Goal: Transaction & Acquisition: Purchase product/service

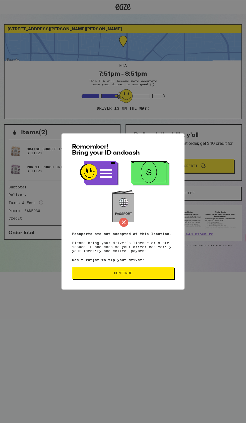
click at [150, 275] on span "Continue" at bounding box center [122, 273] width 93 height 4
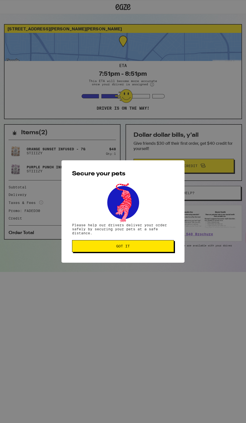
click at [160, 247] on span "Got it" at bounding box center [122, 246] width 93 height 4
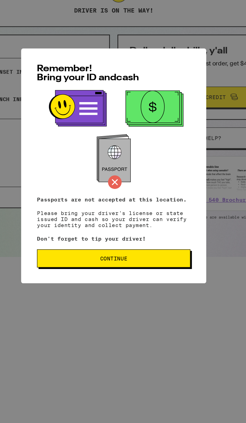
click at [162, 275] on span "Continue" at bounding box center [122, 273] width 93 height 4
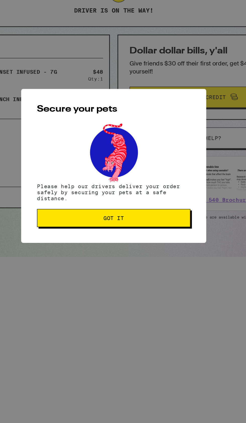
click at [161, 252] on button "Got it" at bounding box center [123, 246] width 102 height 12
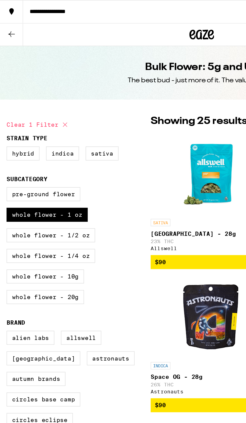
click at [6, 5] on icon at bounding box center [7, 7] width 3 height 4
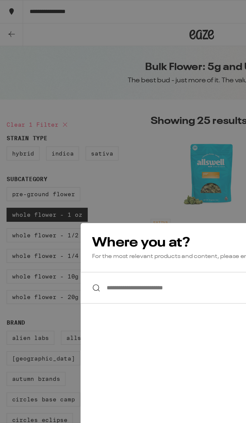
click at [119, 23] on div "**********" at bounding box center [123, 211] width 246 height 423
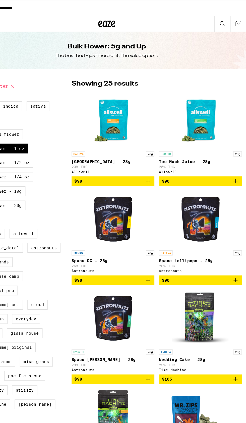
click at [182, 13] on button "**********" at bounding box center [123, 7] width 246 height 14
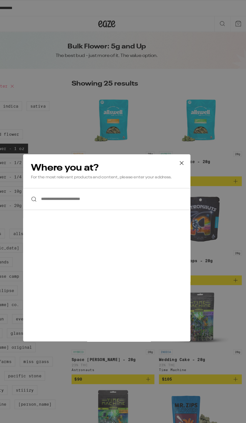
click at [188, 143] on icon at bounding box center [189, 144] width 8 height 8
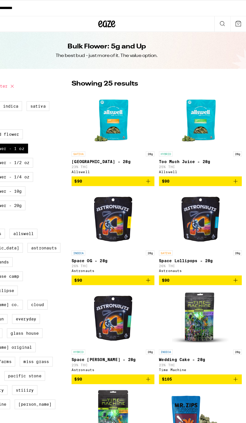
click at [225, 21] on icon at bounding box center [225, 21] width 6 height 6
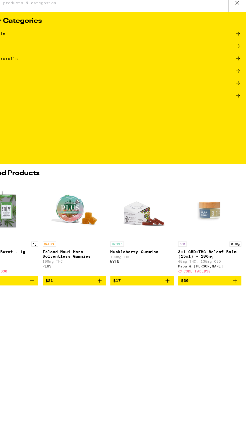
click at [236, 14] on button at bounding box center [238, 8] width 16 height 16
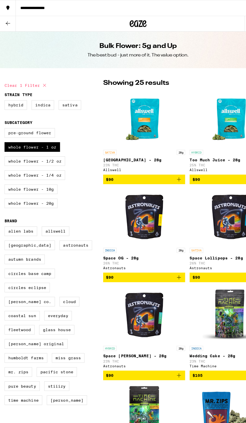
click at [9, 22] on icon at bounding box center [7, 21] width 6 height 6
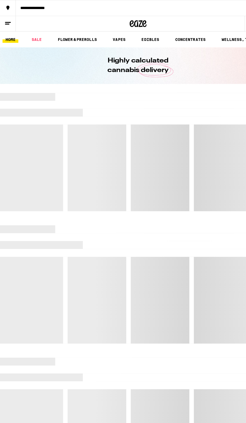
click at [33, 35] on link "SALE" at bounding box center [33, 35] width 14 height 6
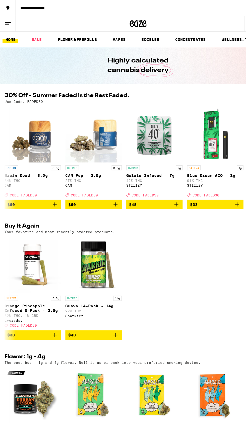
click at [28, 35] on link "SALE" at bounding box center [33, 35] width 14 height 6
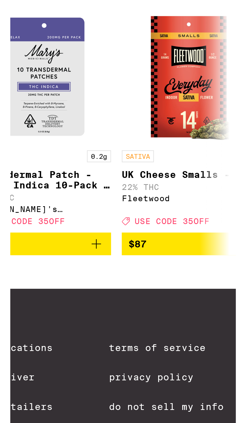
scroll to position [0, 33]
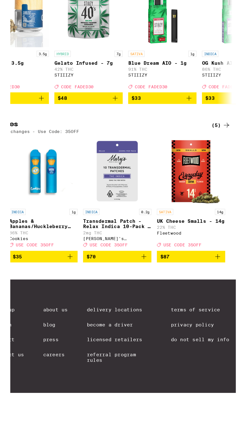
click at [236, 300] on button "$87" at bounding box center [213, 295] width 50 height 9
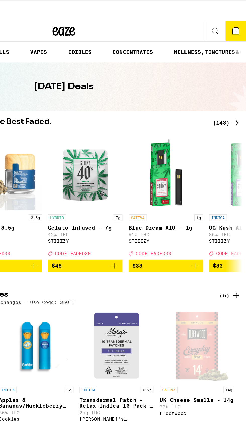
click at [238, 19] on icon at bounding box center [238, 21] width 5 height 5
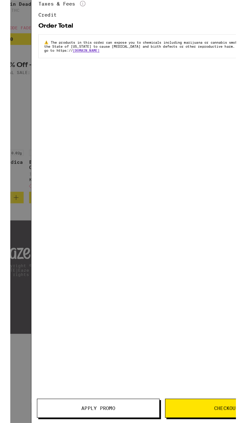
click at [82, 412] on div "Your Cart UK Cheese Smalls - 14g Fleetwood $87 1 You may also like... HYBRID 14…" at bounding box center [123, 223] width 192 height 446
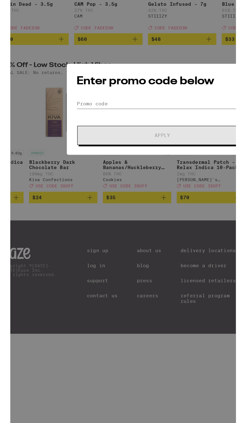
click at [96, 227] on input "Promo Code" at bounding box center [123, 227] width 126 height 8
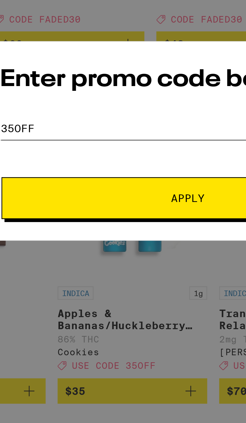
type input "35off"
click at [126, 231] on span "Apply" at bounding box center [122, 231] width 11 height 4
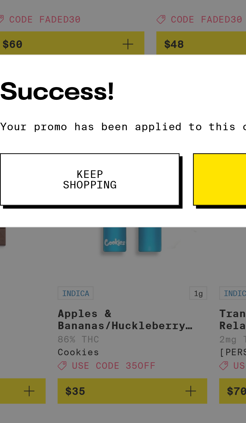
click at [132, 225] on button "Continue to payment" at bounding box center [155, 225] width 60 height 18
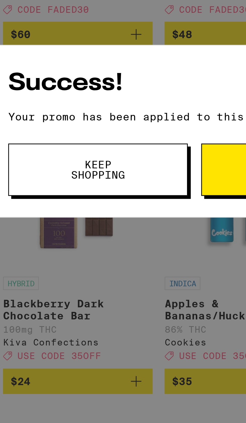
click at [95, 240] on div "Success! Your promo has been applied to this order. Promo Code Keep Shopping Co…" at bounding box center [123, 212] width 140 height 58
click at [97, 225] on span "Keep Shopping" at bounding box center [90, 224] width 26 height 7
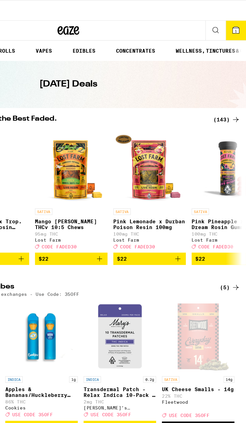
scroll to position [0, 2076]
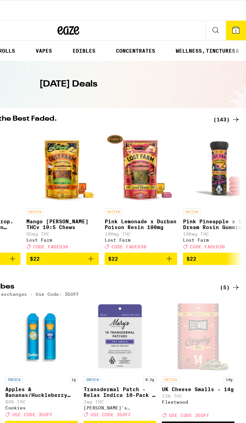
click at [236, 81] on icon at bounding box center [239, 83] width 6 height 6
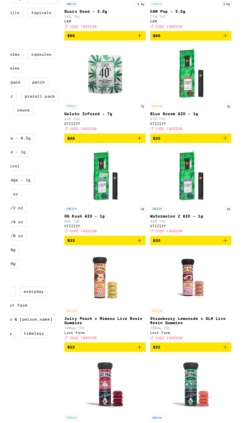
scroll to position [65, 0]
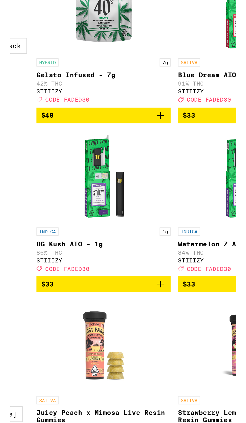
click at [157, 208] on icon "Add to bag" at bounding box center [159, 205] width 6 height 6
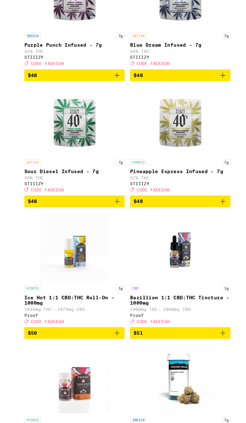
scroll to position [5457, 0]
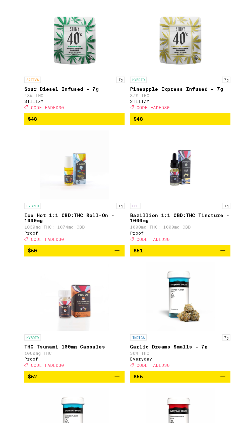
click at [157, 151] on icon "Add to bag" at bounding box center [159, 148] width 6 height 6
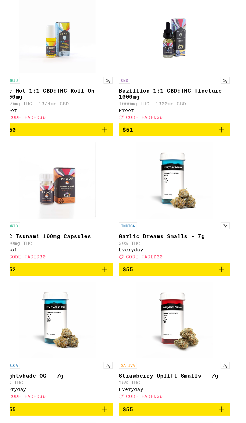
scroll to position [5524, 0]
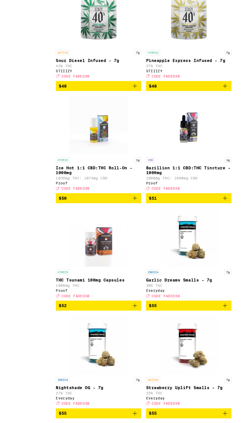
click at [233, 175] on span "$48" at bounding box center [205, 172] width 68 height 6
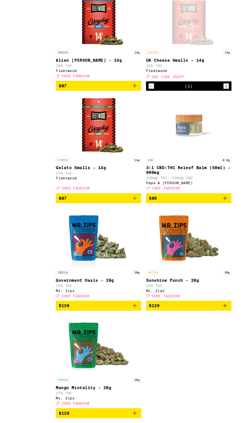
scroll to position [6363, 0]
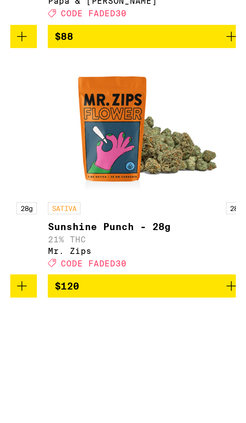
click at [174, 174] on icon "Decrement" at bounding box center [173, 171] width 5 height 6
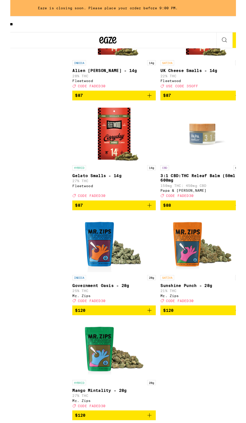
scroll to position [6451, 0]
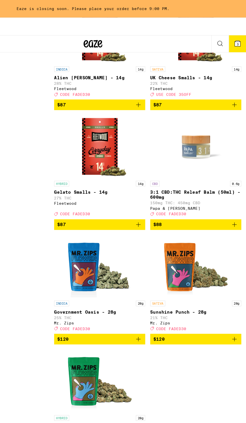
click at [240, 33] on icon at bounding box center [238, 35] width 5 height 5
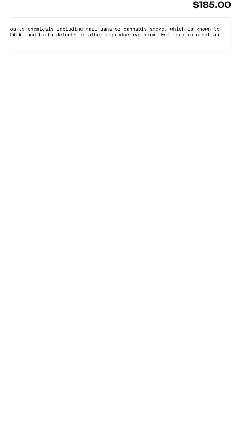
scroll to position [6471, 0]
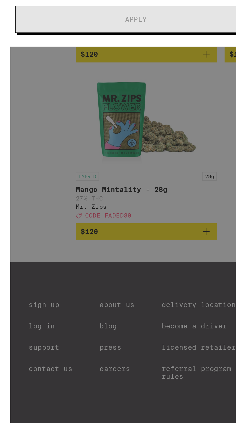
scroll to position [6511, 0]
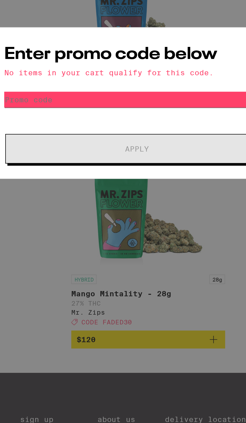
click at [93, 208] on input "Promo Code" at bounding box center [123, 210] width 126 height 8
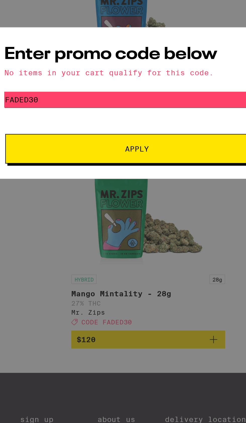
type input "Faded30"
click at [156, 231] on button "Apply" at bounding box center [122, 233] width 125 height 14
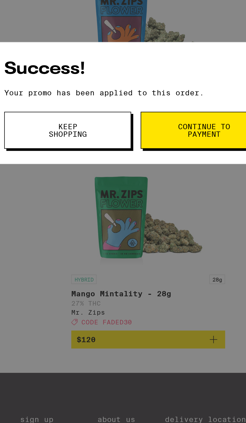
click at [163, 225] on span "Continue to payment" at bounding box center [155, 224] width 26 height 7
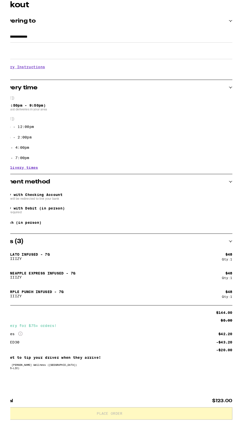
scroll to position [24, 0]
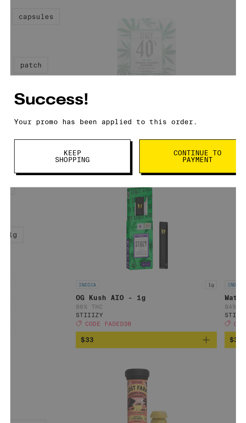
scroll to position [40, 0]
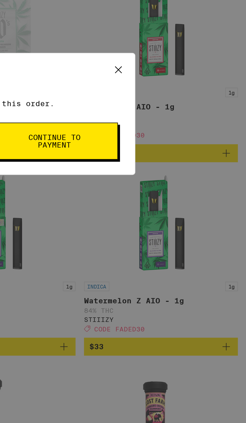
click at [182, 189] on icon at bounding box center [185, 191] width 8 height 8
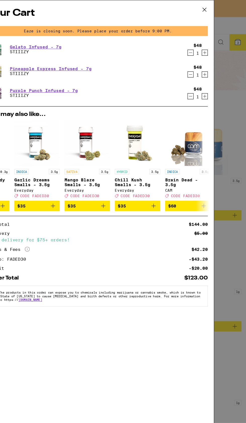
click at [199, 44] on icon "Decrement" at bounding box center [199, 44] width 5 height 6
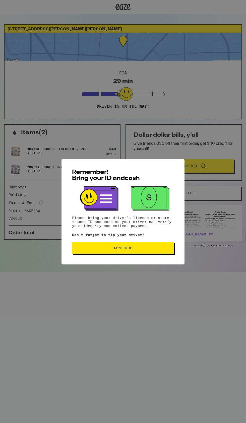
click at [156, 249] on span "Continue" at bounding box center [122, 248] width 93 height 4
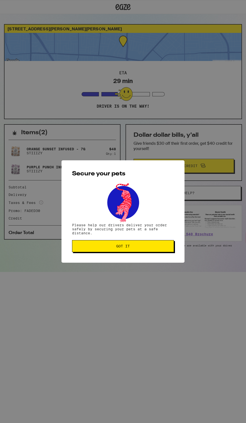
click at [160, 246] on span "Got it" at bounding box center [122, 246] width 93 height 4
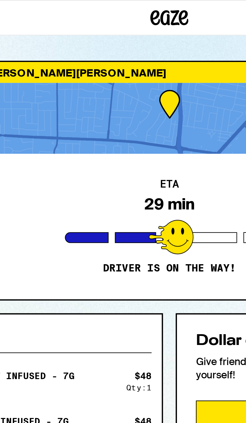
click at [125, 94] on div at bounding box center [124, 94] width 18 height 14
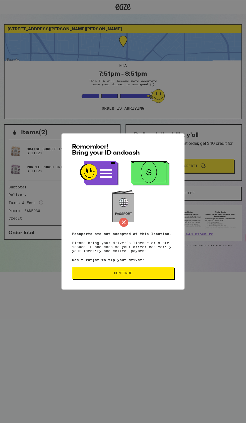
click at [144, 279] on button "Continue" at bounding box center [123, 273] width 102 height 12
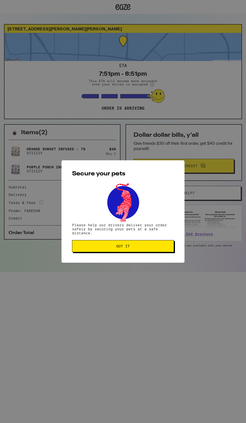
click at [151, 247] on span "Got it" at bounding box center [122, 246] width 93 height 4
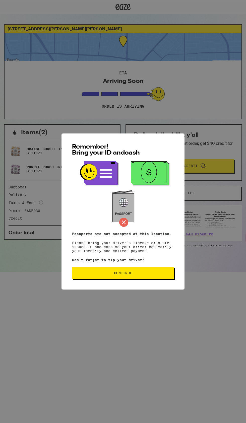
click at [141, 275] on span "Continue" at bounding box center [122, 273] width 93 height 4
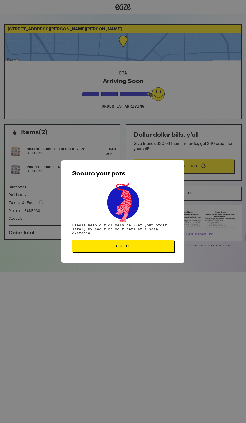
click at [154, 247] on span "Got it" at bounding box center [122, 246] width 93 height 4
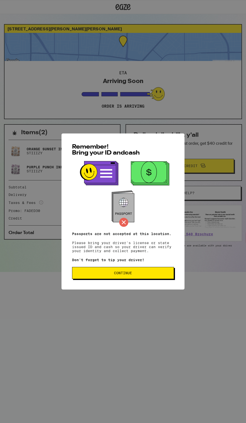
click at [138, 275] on span "Continue" at bounding box center [122, 273] width 93 height 4
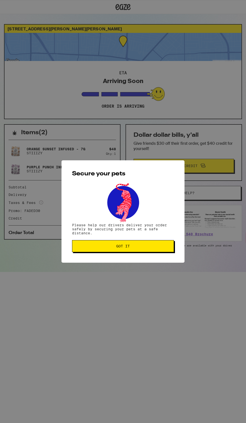
click at [153, 244] on button "Got it" at bounding box center [123, 246] width 102 height 12
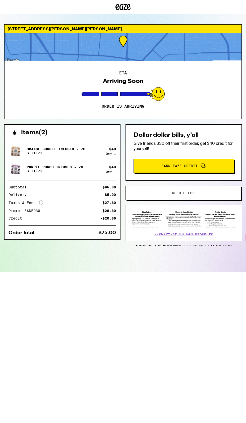
click at [194, 59] on div at bounding box center [123, 47] width 237 height 28
